Goal: Navigation & Orientation: Go to known website

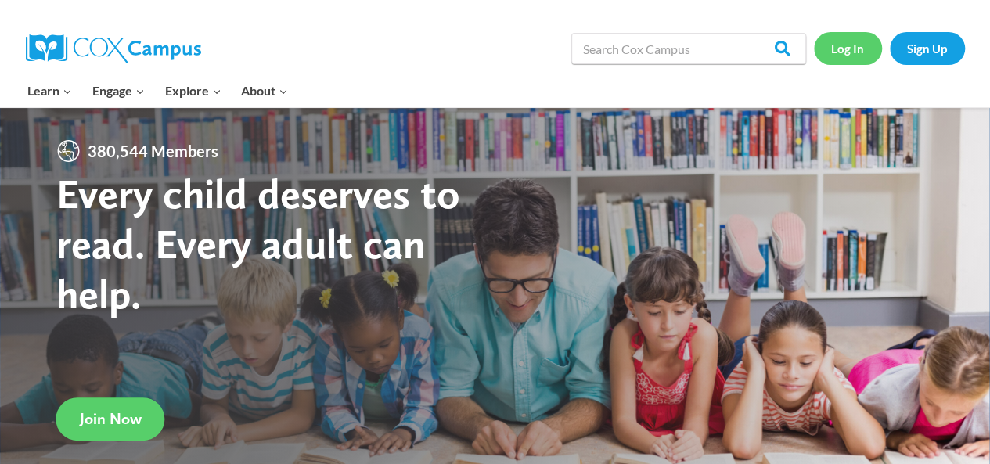
click at [828, 46] on link "Log In" at bounding box center [848, 48] width 68 height 32
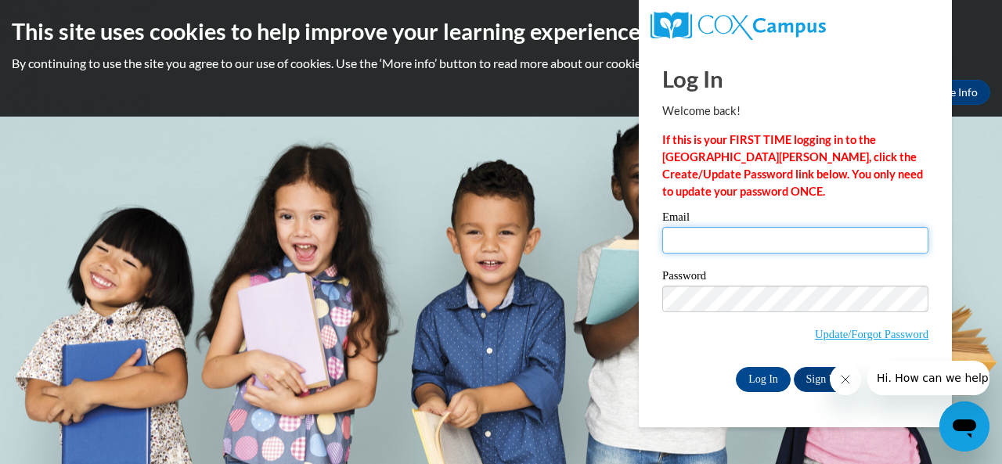
click at [817, 249] on input "Email" at bounding box center [795, 240] width 266 height 27
